Goal: Transaction & Acquisition: Purchase product/service

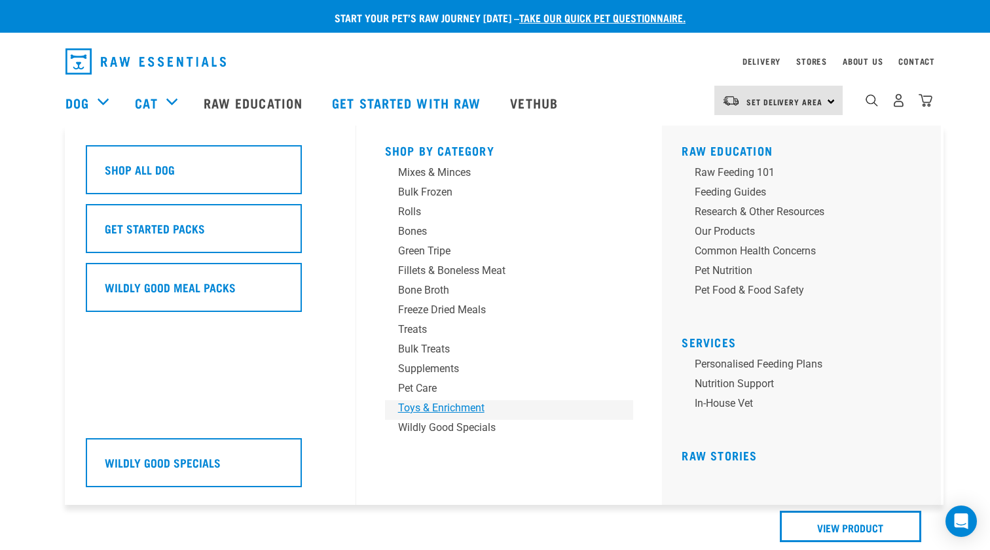
click at [412, 410] on div "Toys & Enrichment" at bounding box center [500, 409] width 204 height 16
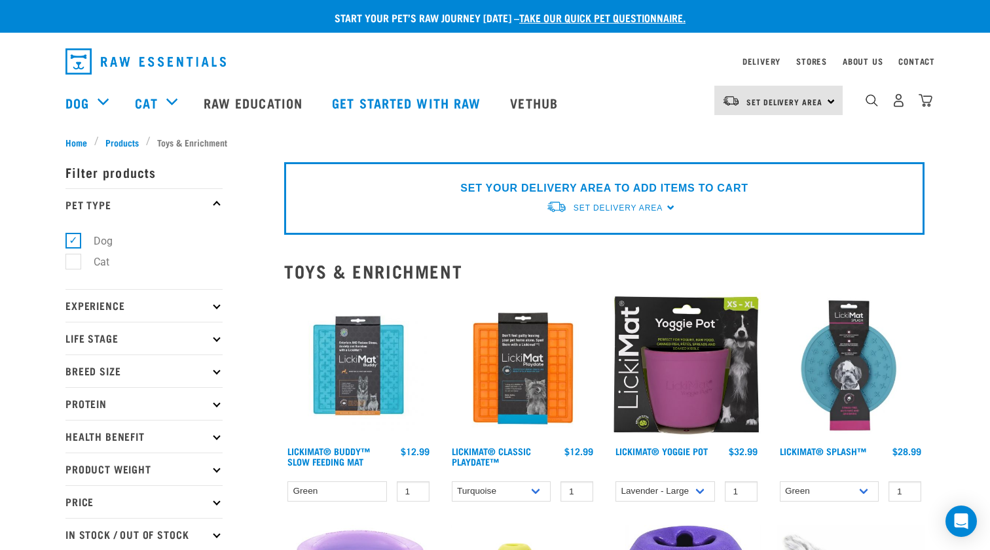
click at [215, 305] on icon at bounding box center [216, 305] width 7 height 7
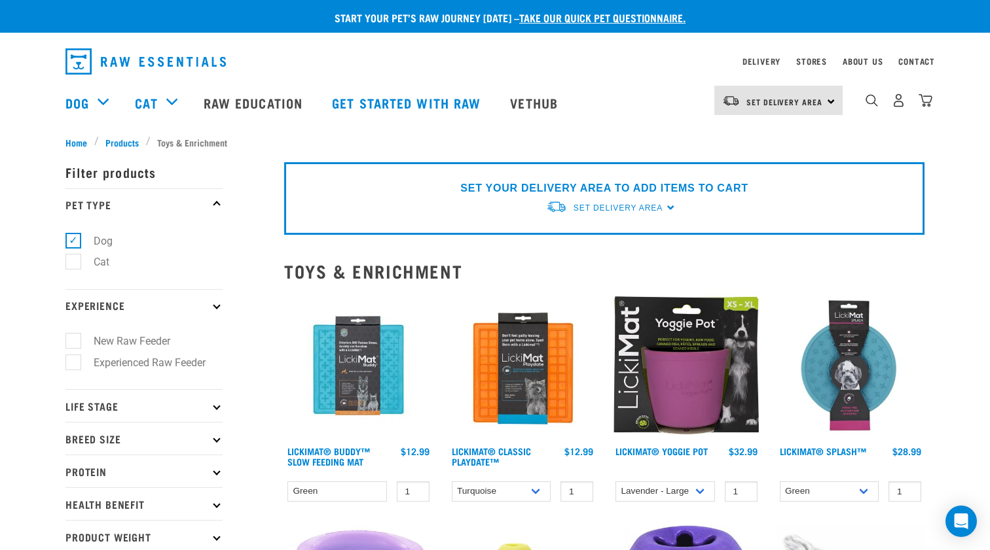
click at [215, 306] on icon at bounding box center [216, 305] width 7 height 7
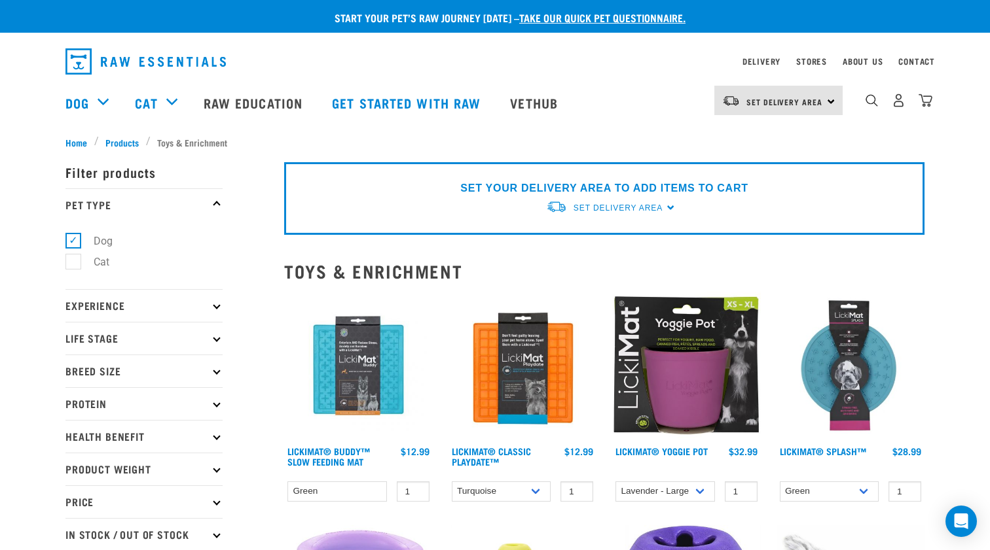
click at [210, 403] on p "Protein" at bounding box center [143, 403] width 157 height 33
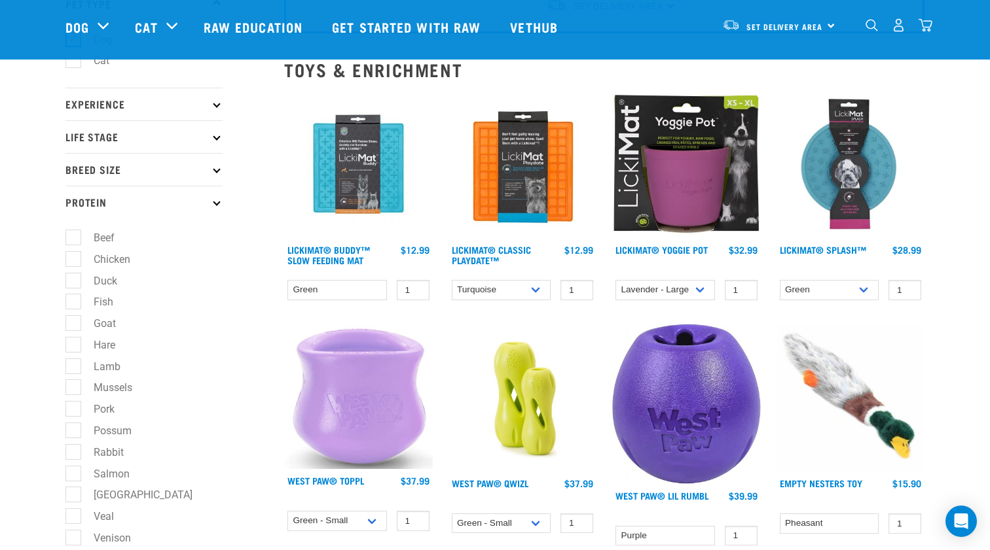
scroll to position [111, 0]
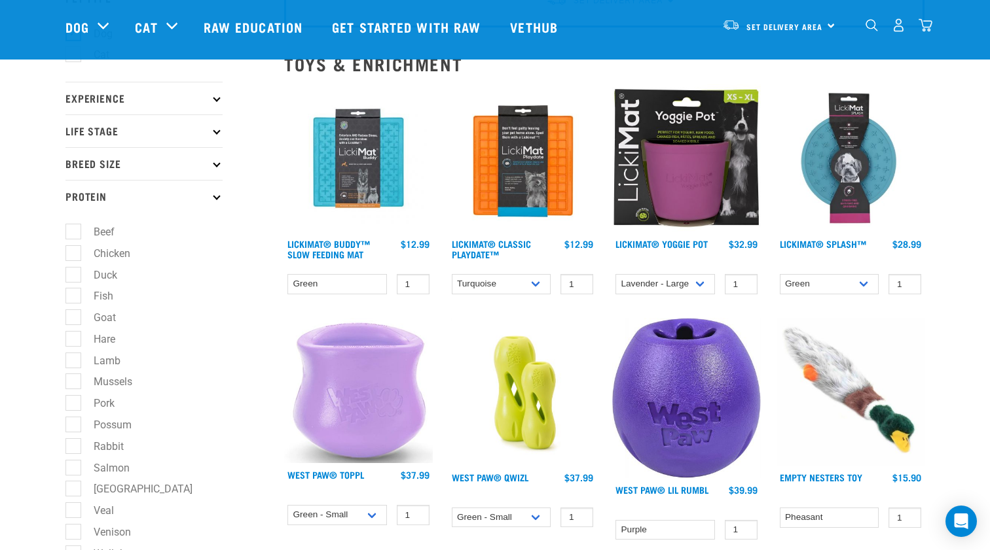
click at [215, 196] on icon at bounding box center [216, 195] width 7 height 7
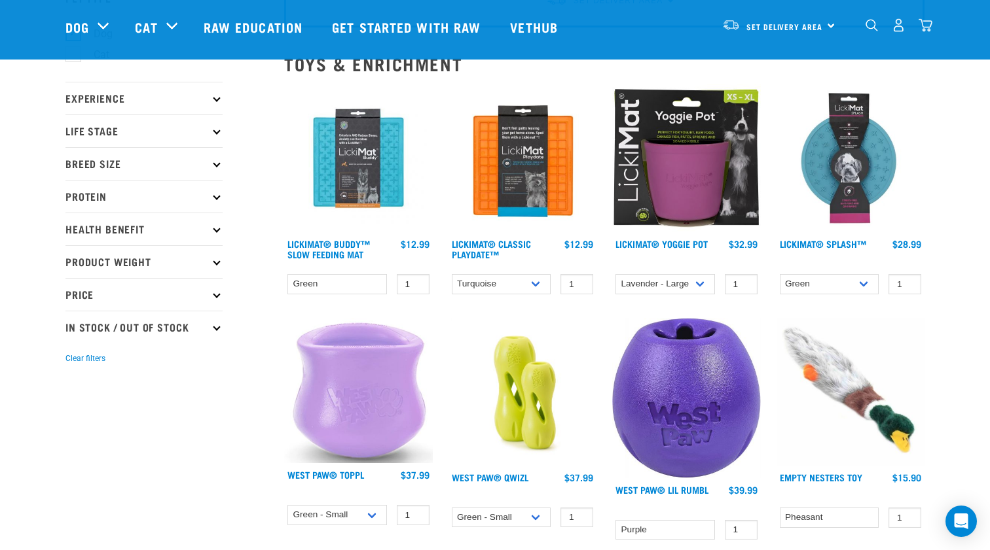
click at [214, 228] on icon at bounding box center [216, 228] width 7 height 7
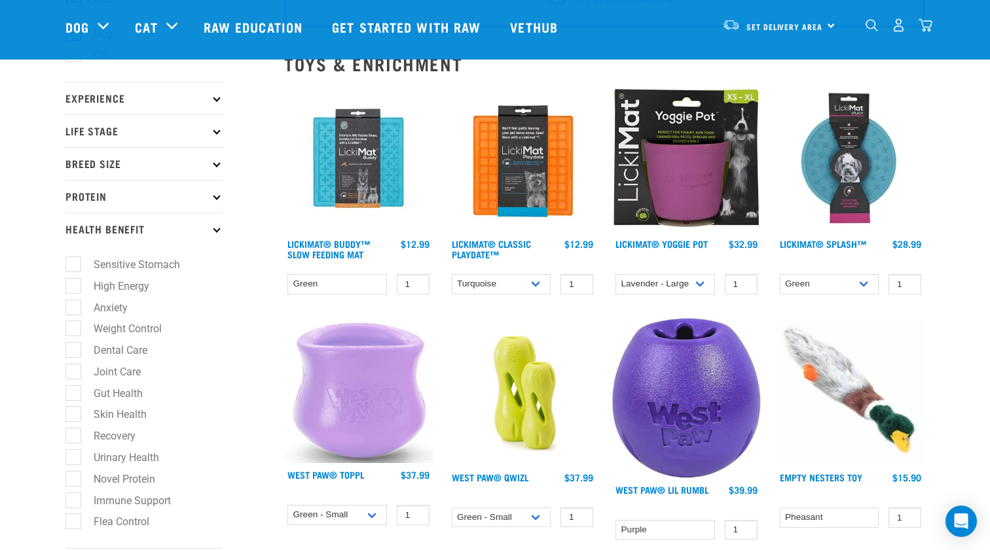
click at [214, 228] on icon at bounding box center [216, 228] width 7 height 7
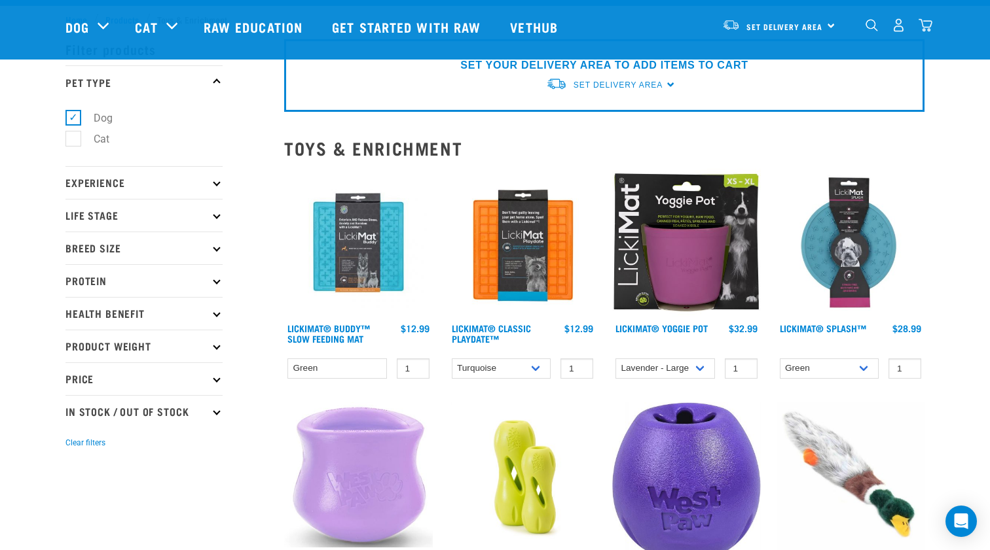
scroll to position [24, 0]
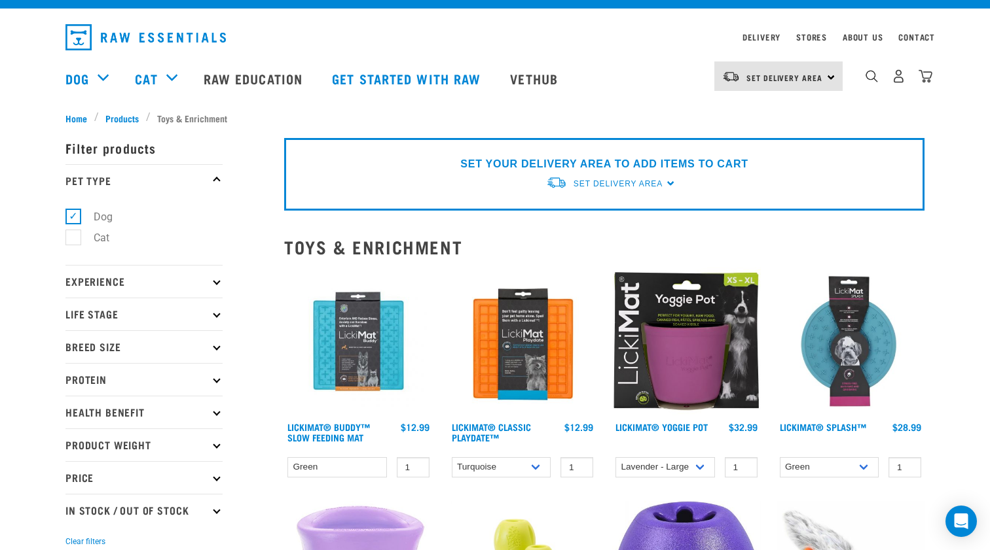
click at [211, 282] on p "Experience" at bounding box center [143, 281] width 157 height 33
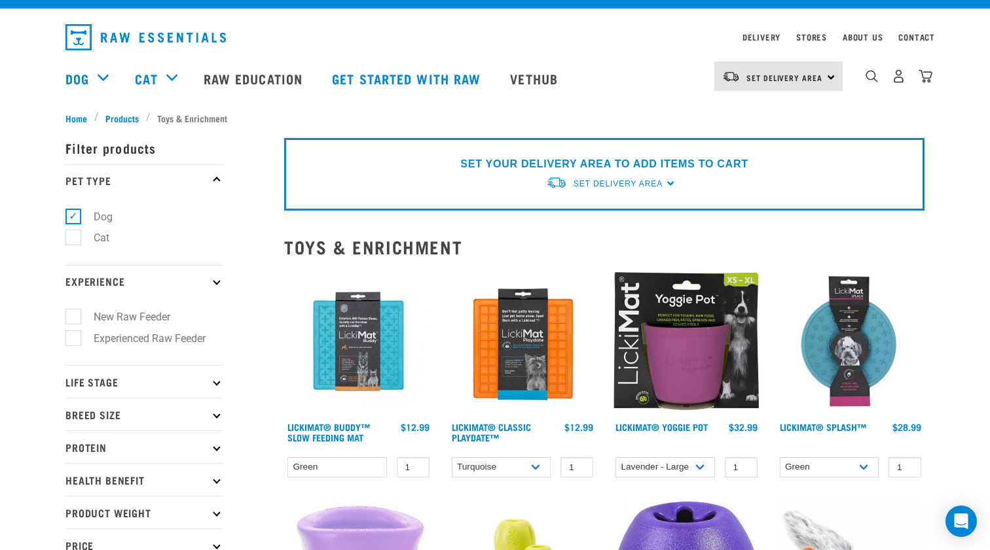
click at [211, 282] on p "Experience" at bounding box center [143, 281] width 157 height 33
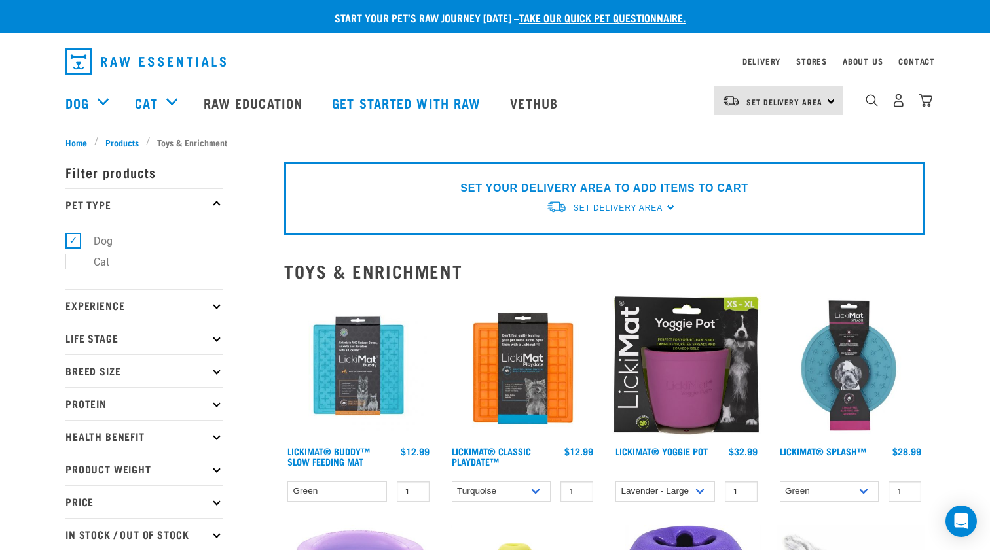
scroll to position [0, 0]
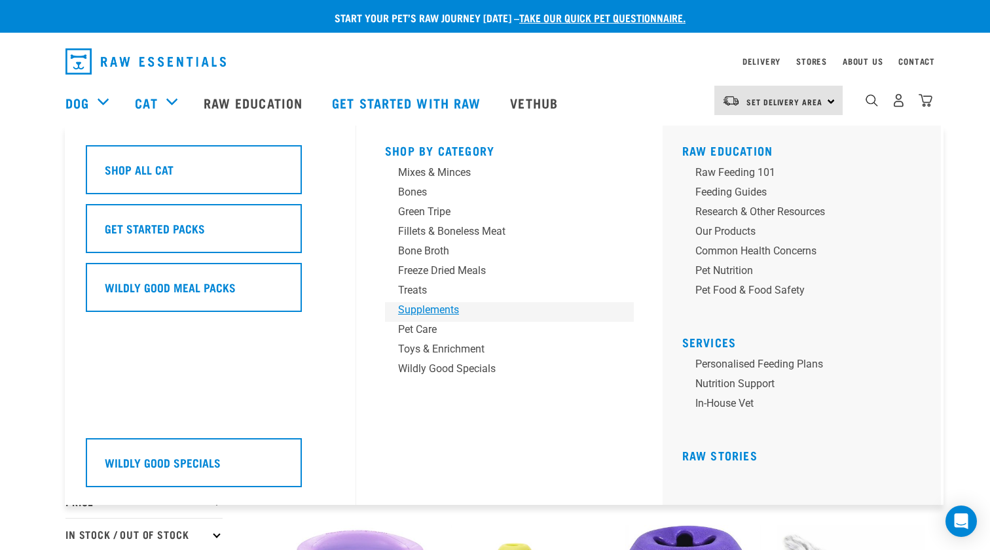
click at [450, 310] on div "Supplements" at bounding box center [500, 310] width 204 height 16
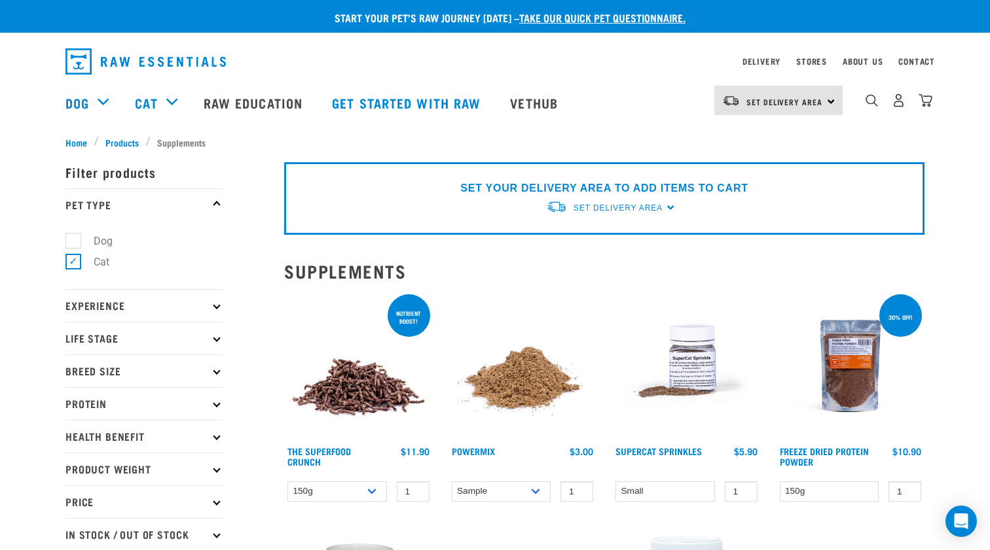
click at [359, 385] on img at bounding box center [358, 366] width 149 height 149
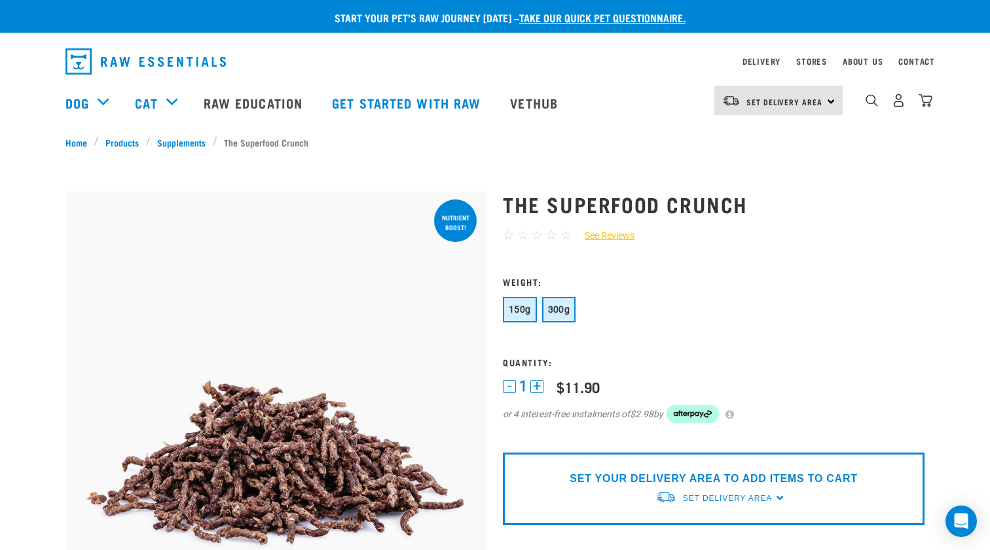
click at [560, 308] on span "300g" at bounding box center [559, 309] width 22 height 10
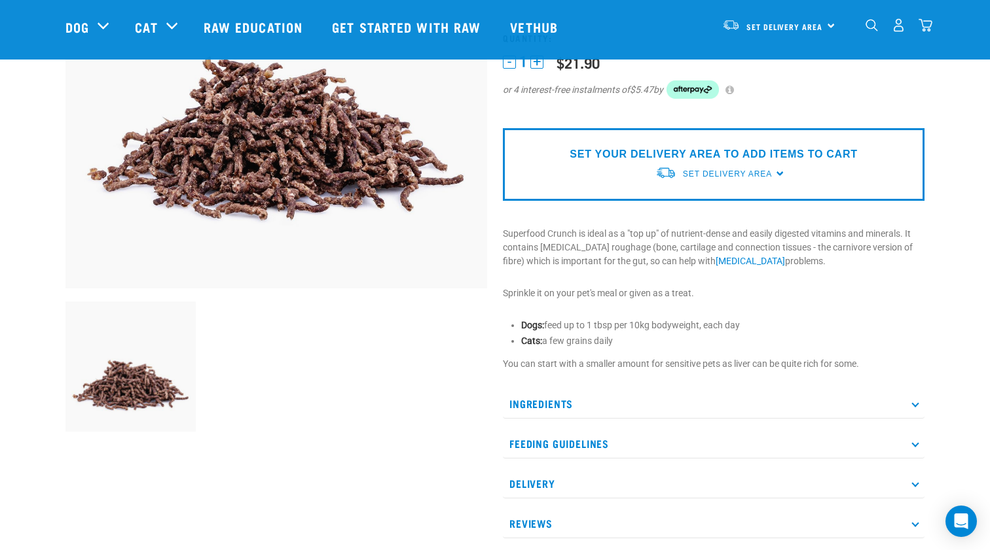
scroll to position [235, 0]
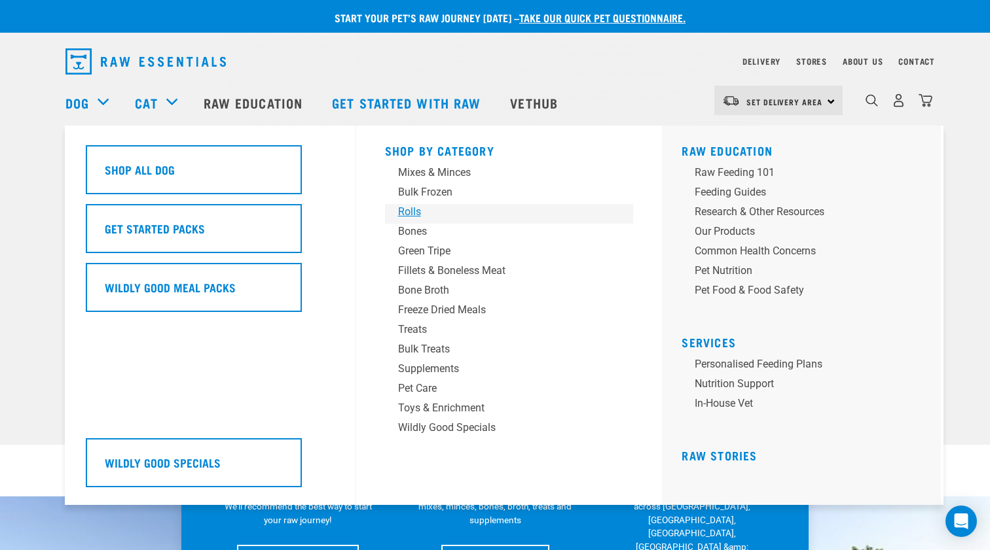
click at [409, 207] on div "Rolls" at bounding box center [500, 212] width 204 height 16
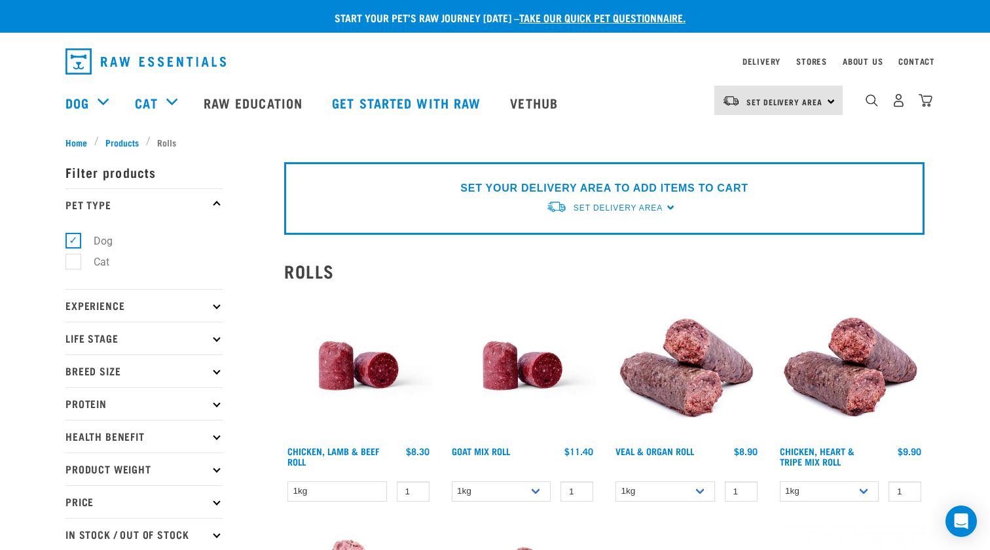
click at [857, 356] on img at bounding box center [850, 366] width 149 height 149
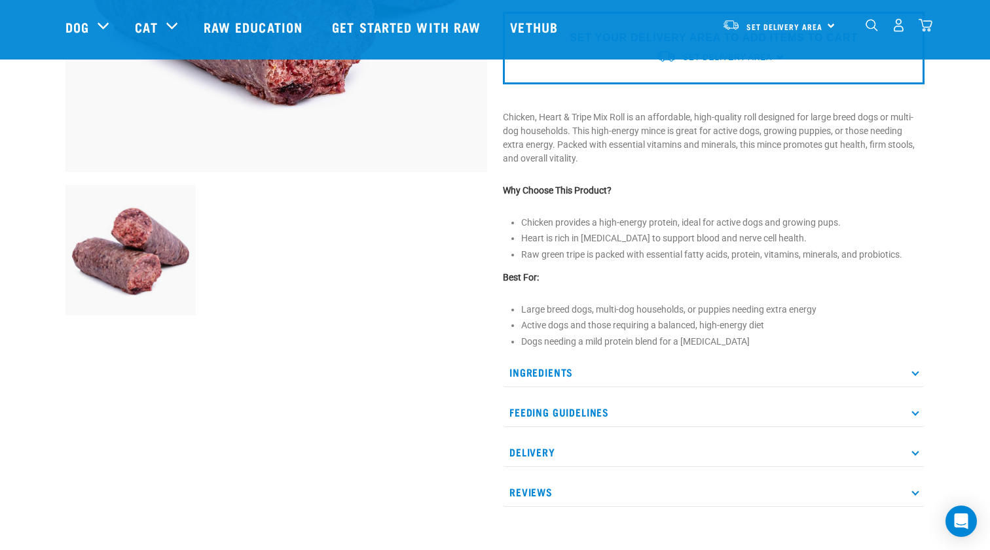
scroll to position [346, 0]
click at [909, 369] on p "Ingredients" at bounding box center [714, 371] width 422 height 29
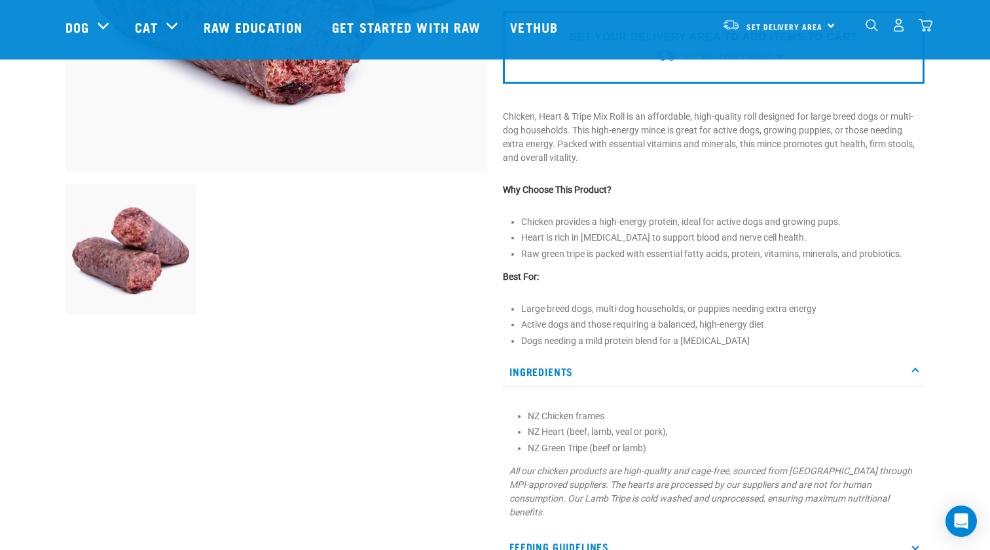
click at [909, 369] on p "Ingredients" at bounding box center [714, 371] width 422 height 29
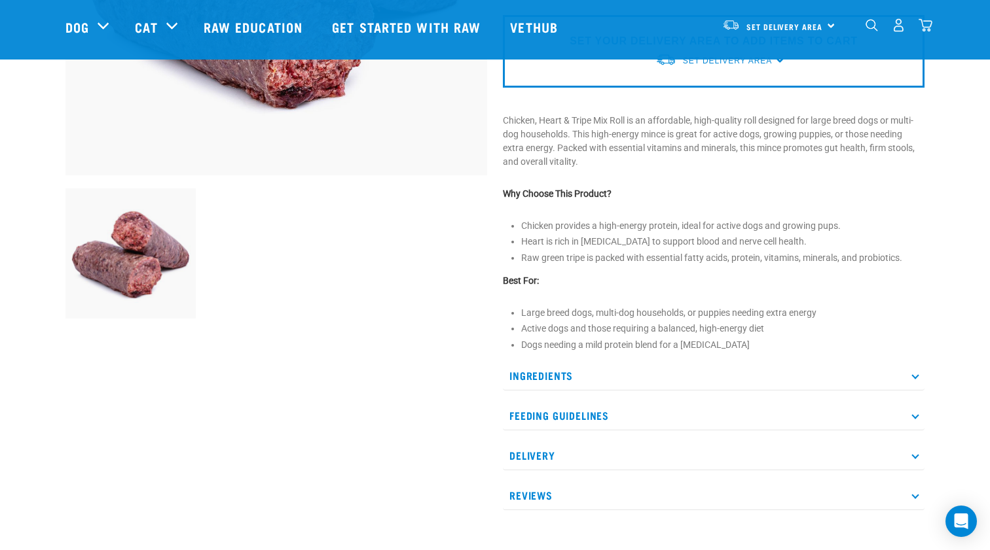
scroll to position [344, 0]
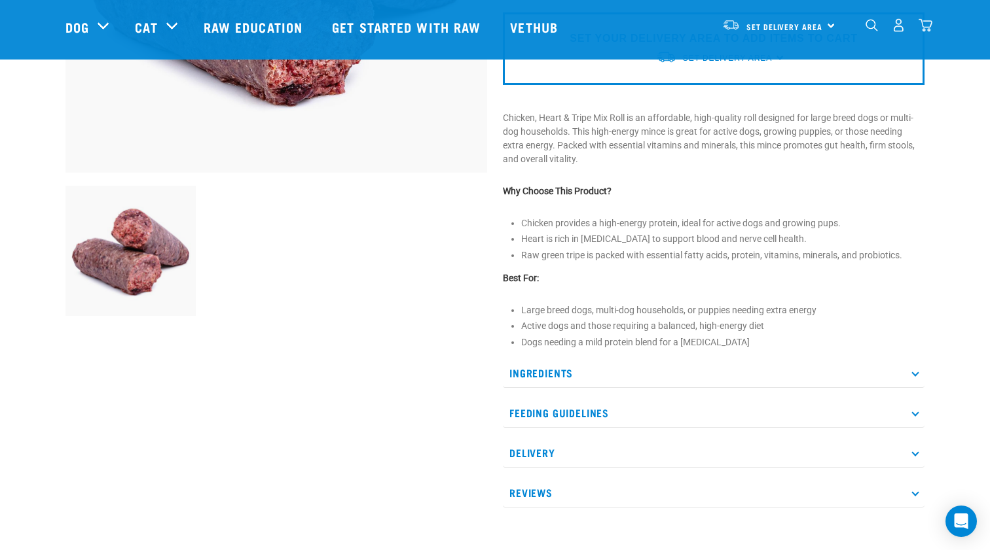
click at [914, 408] on p "Feeding Guidelines" at bounding box center [714, 413] width 422 height 29
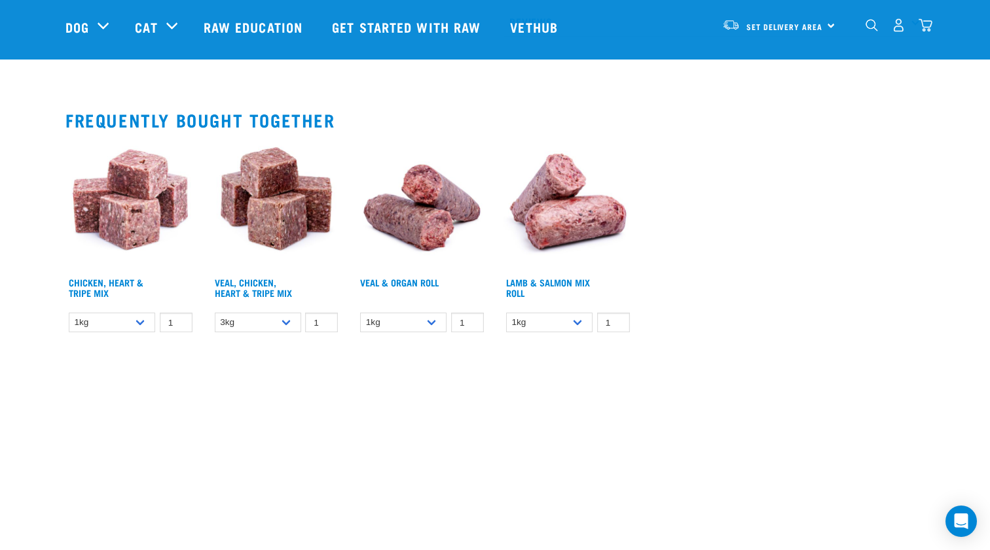
scroll to position [1009, 0]
